Goal: Task Accomplishment & Management: Manage account settings

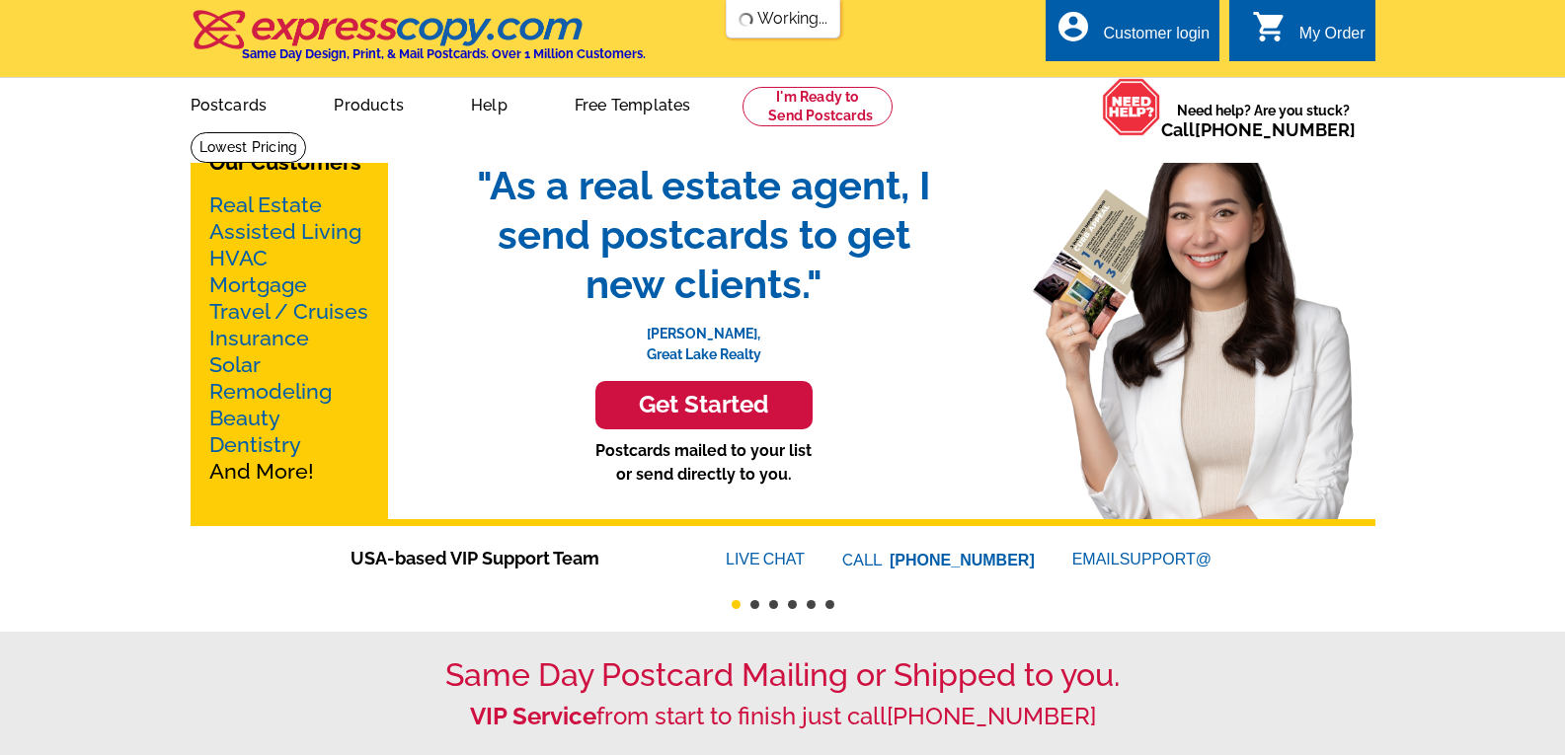
click at [1164, 38] on div "Customer login" at bounding box center [1156, 39] width 107 height 28
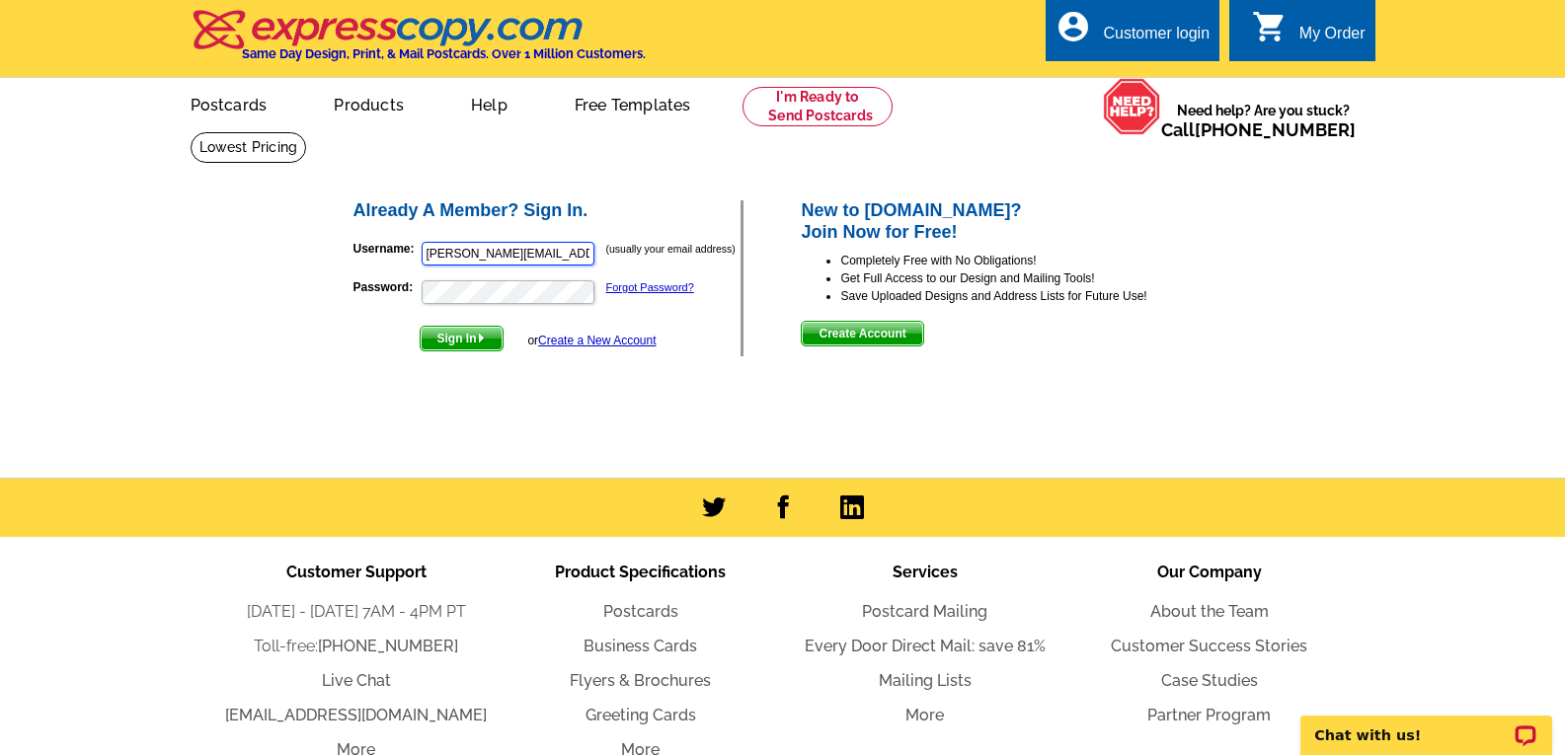
click at [589, 252] on input "[PERSON_NAME][EMAIL_ADDRESS][DOMAIN_NAME]" at bounding box center [507, 254] width 173 height 24
type input "[EMAIL_ADDRESS][DOMAIN_NAME]"
click at [466, 340] on span "Sign In" at bounding box center [461, 339] width 82 height 24
